Goal: Information Seeking & Learning: Learn about a topic

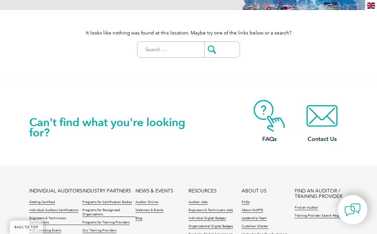
scroll to position [127, 0]
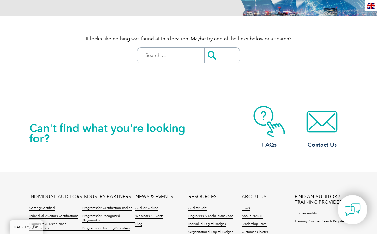
click at [164, 54] on input "Search for:" at bounding box center [173, 55] width 64 height 15
paste input "Management System Lead Auditor (40 hours/5 days"
type input "Management System Lead Auditor (40 hours/5 days"
click at [211, 55] on input "submit" at bounding box center [221, 55] width 35 height 15
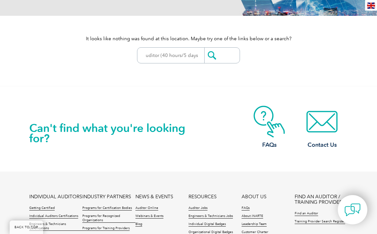
scroll to position [0, 0]
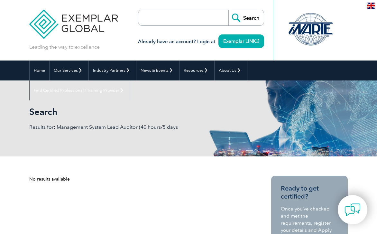
click at [179, 22] on input "search" at bounding box center [176, 17] width 68 height 15
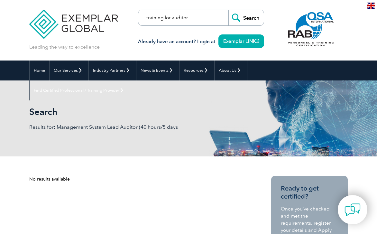
type input "training for auditor"
click at [228, 10] on input "Search" at bounding box center [245, 17] width 35 height 15
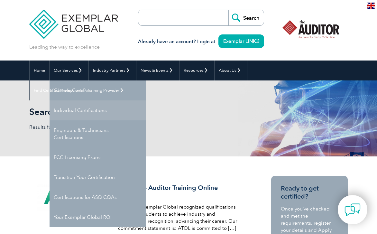
click at [91, 111] on link "Individual Certifications" at bounding box center [98, 110] width 97 height 20
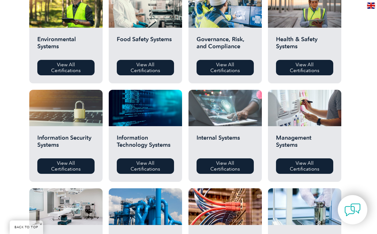
scroll to position [251, 0]
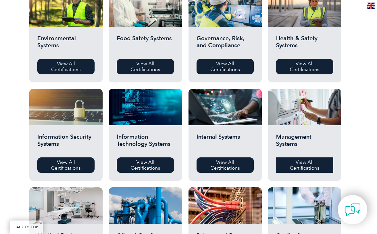
click at [307, 166] on link "View All Certifications" at bounding box center [304, 164] width 57 height 15
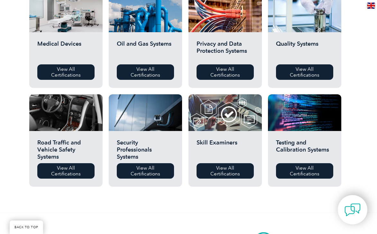
scroll to position [443, 0]
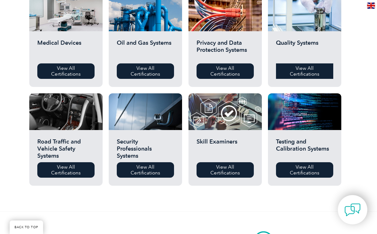
click at [309, 68] on link "View All Certifications" at bounding box center [304, 70] width 57 height 15
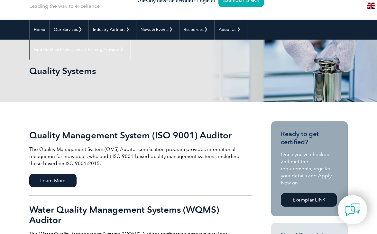
scroll to position [45, 0]
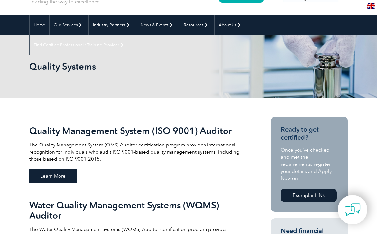
click at [54, 175] on span "Learn More" at bounding box center [52, 176] width 47 height 14
